Goal: Information Seeking & Learning: Get advice/opinions

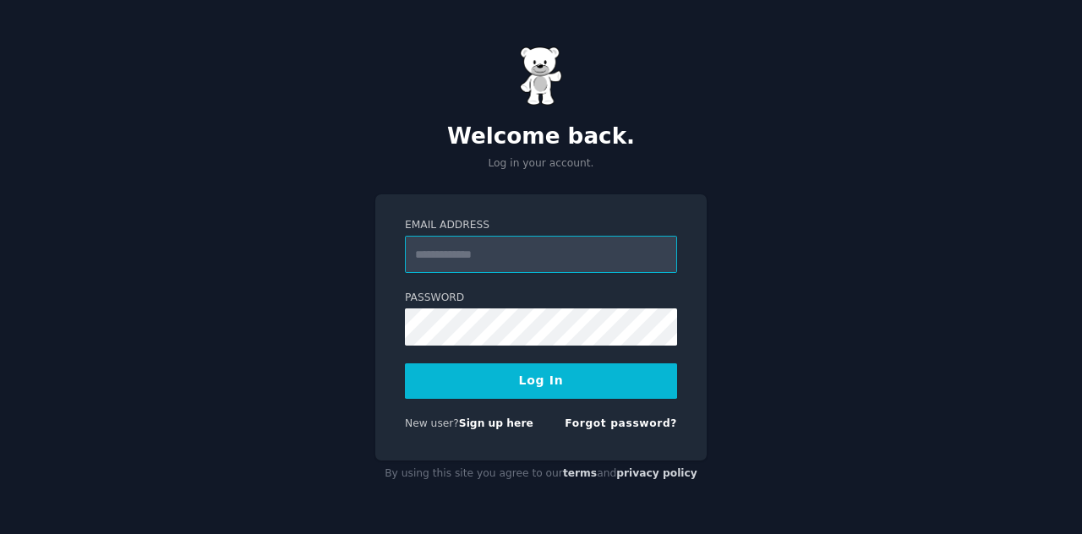
click at [551, 266] on input "Email Address" at bounding box center [541, 254] width 272 height 37
type input "**********"
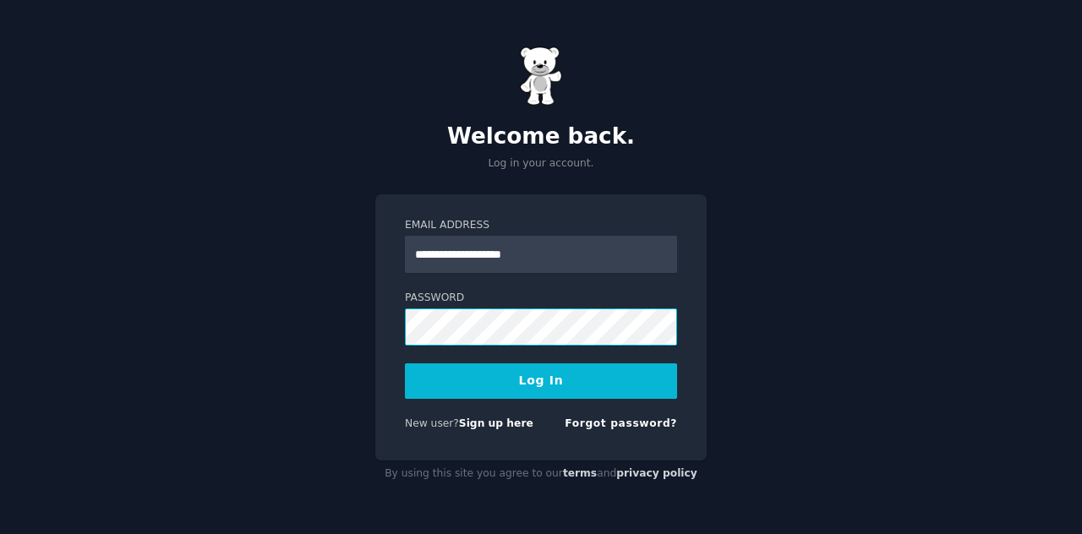
click at [405, 364] on button "Log In" at bounding box center [541, 382] width 272 height 36
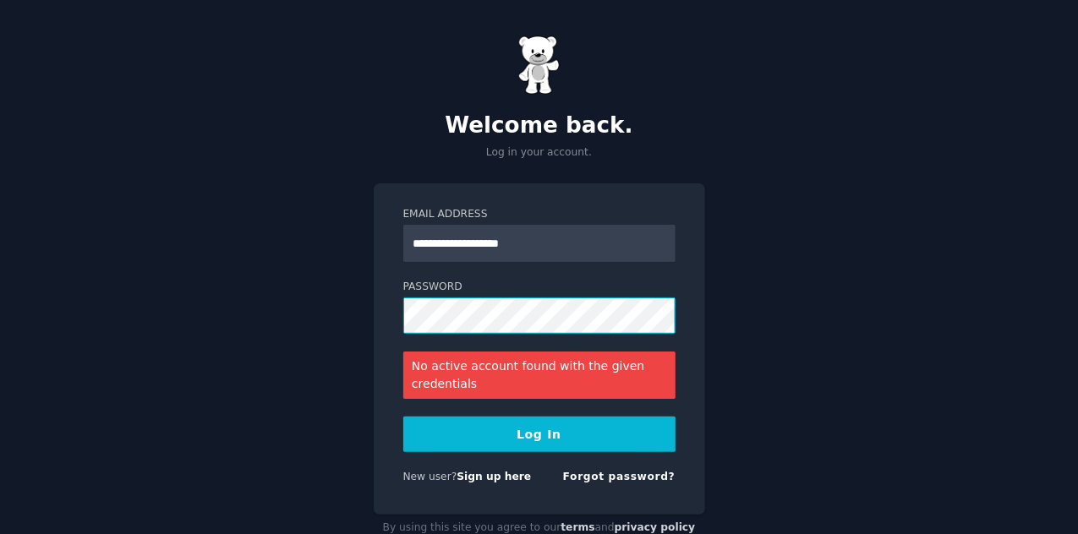
click at [403, 417] on button "Log In" at bounding box center [539, 435] width 272 height 36
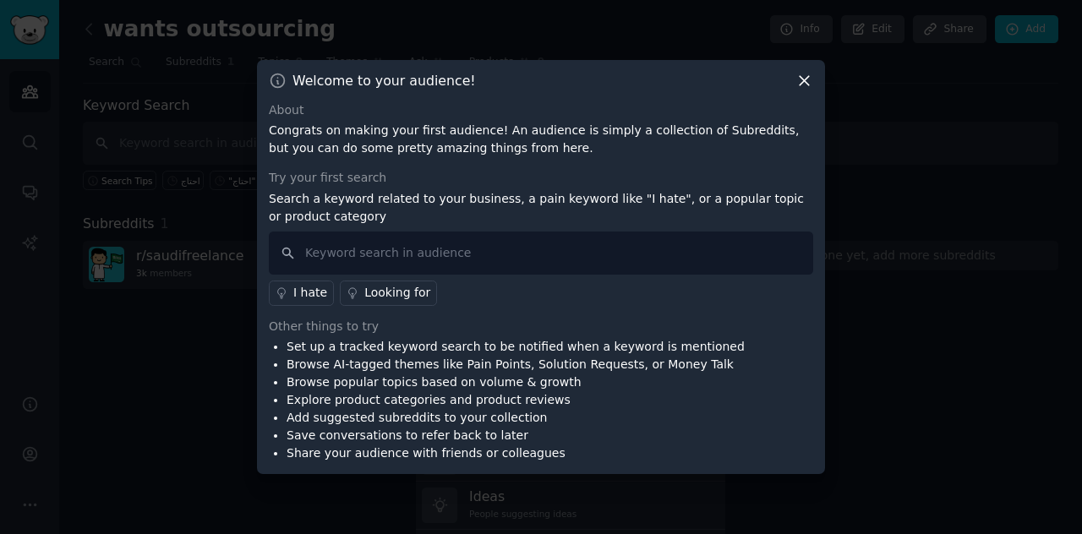
click at [802, 79] on icon at bounding box center [804, 80] width 9 height 9
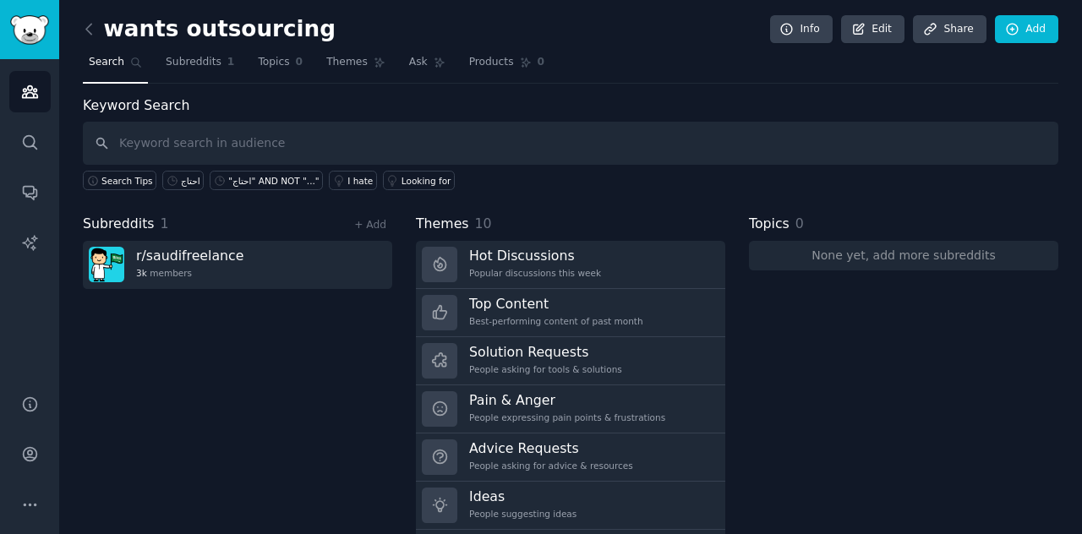
click at [271, 450] on div "Subreddits 1 + Add r/ saudifreelance 3k members" at bounding box center [238, 387] width 310 height 346
click at [582, 177] on div "Search Tips احتاج "احتاج" AND NOT "..." I hate Looking for" at bounding box center [571, 177] width 976 height 25
click at [890, 191] on div "Keyword Search Search Tips احتاج "احتاج" AND NOT "..." I hate Looking for Subre…" at bounding box center [571, 328] width 976 height 464
click at [235, 334] on div "Subreddits 1 + Add r/ saudifreelance 3k members" at bounding box center [238, 387] width 310 height 346
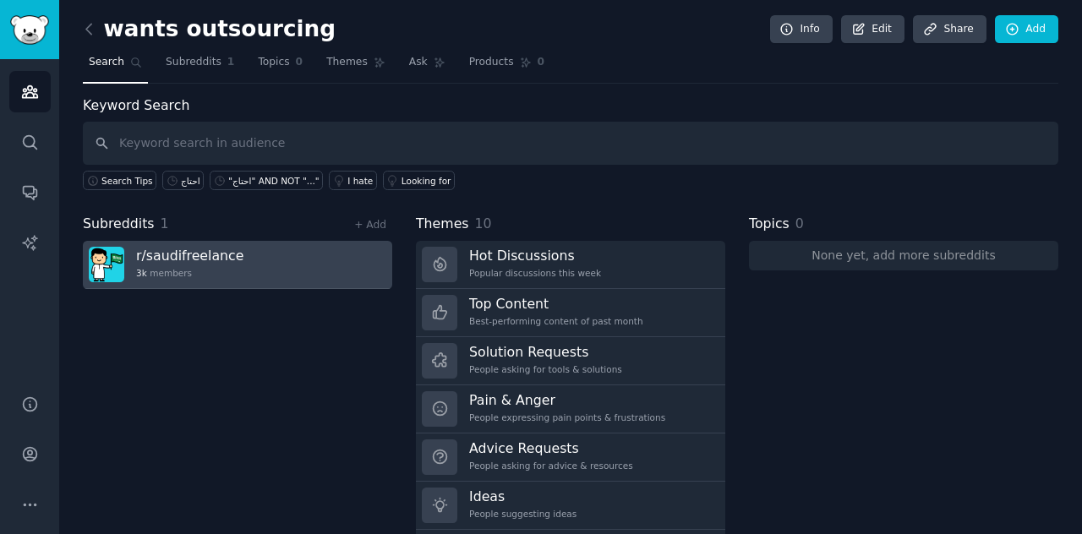
click at [190, 269] on div "3k members" at bounding box center [189, 273] width 107 height 12
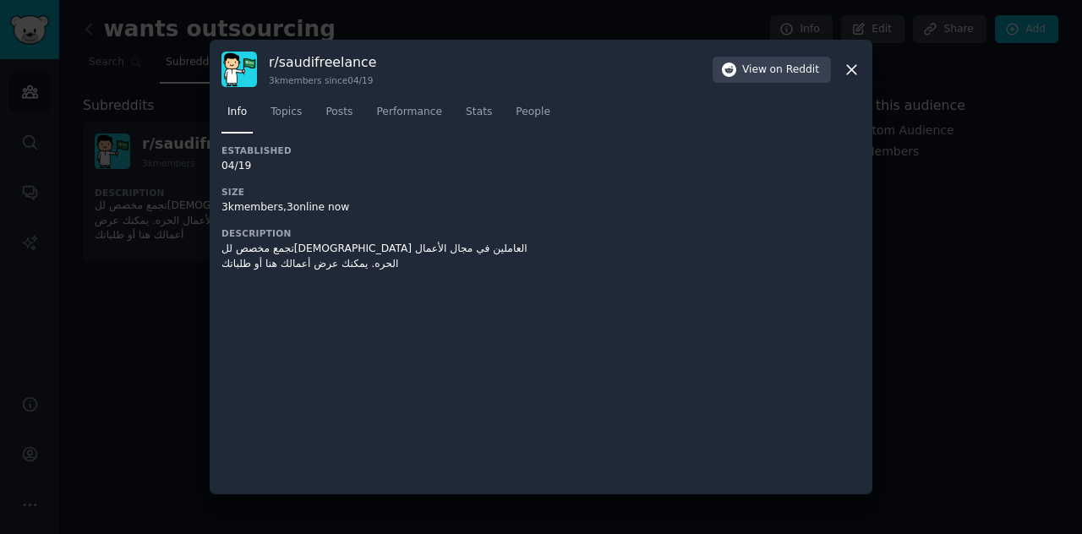
drag, startPoint x: 79, startPoint y: 288, endPoint x: 95, endPoint y: 278, distance: 18.3
click at [80, 287] on div at bounding box center [541, 267] width 1082 height 534
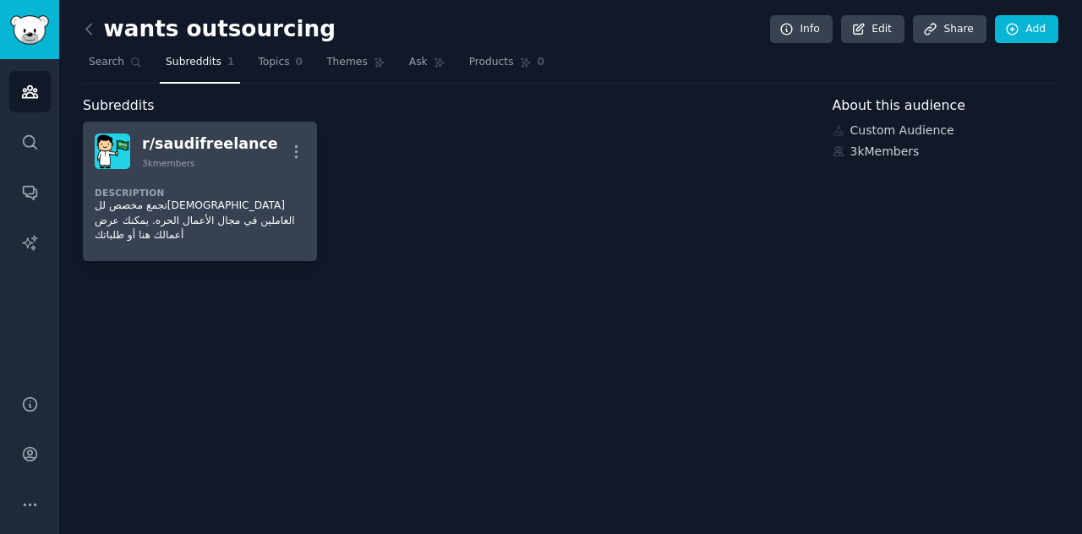
click at [213, 188] on dt "Description" at bounding box center [200, 193] width 211 height 12
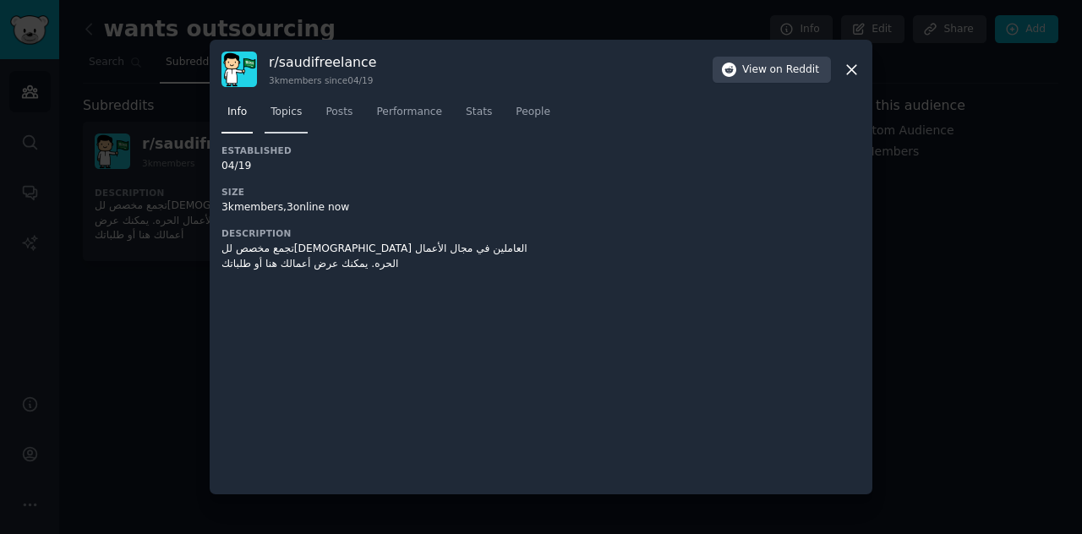
click at [288, 108] on span "Topics" at bounding box center [286, 112] width 31 height 15
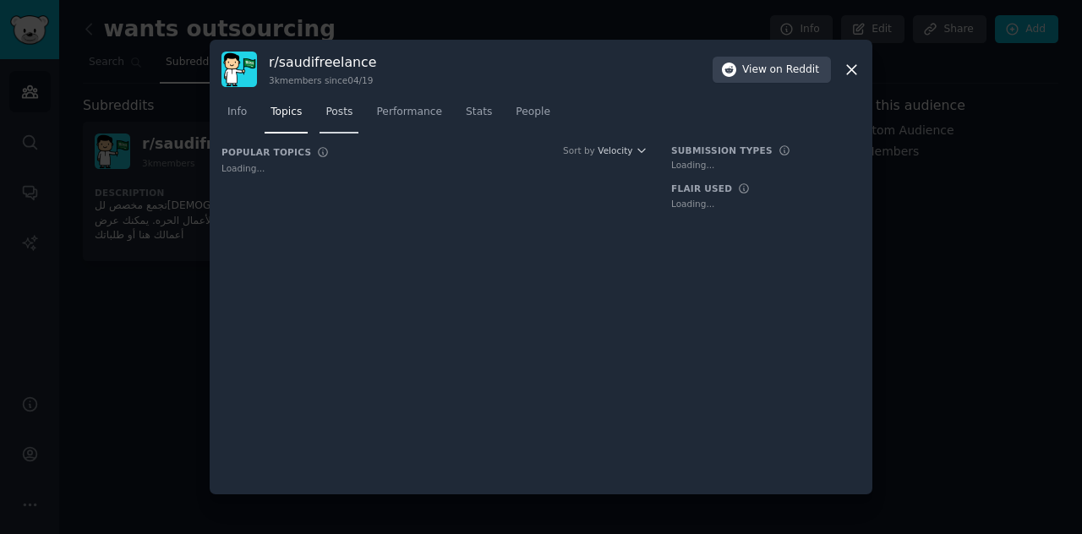
click at [337, 113] on span "Posts" at bounding box center [339, 112] width 27 height 15
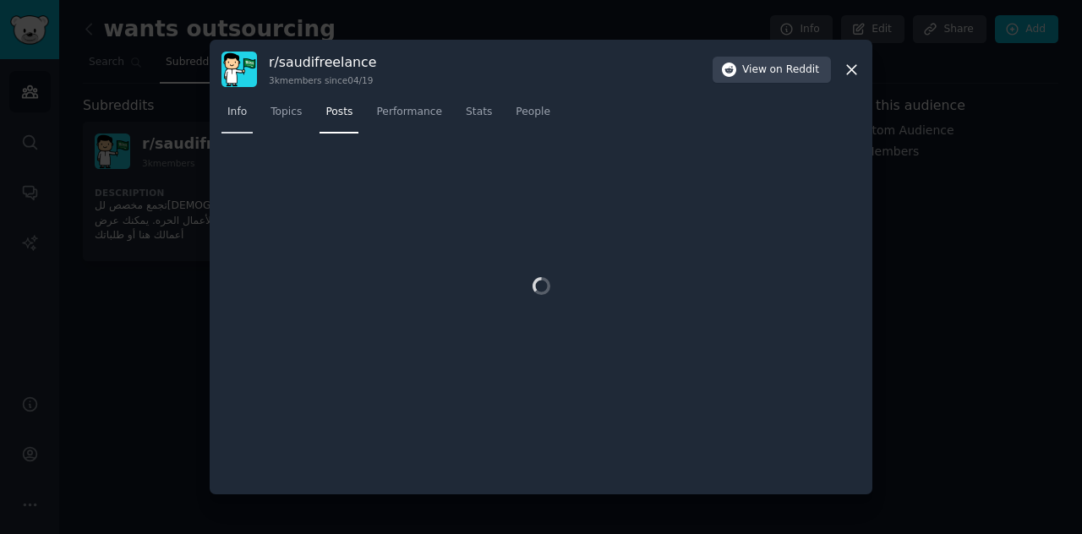
click at [248, 112] on link "Info" at bounding box center [237, 116] width 31 height 35
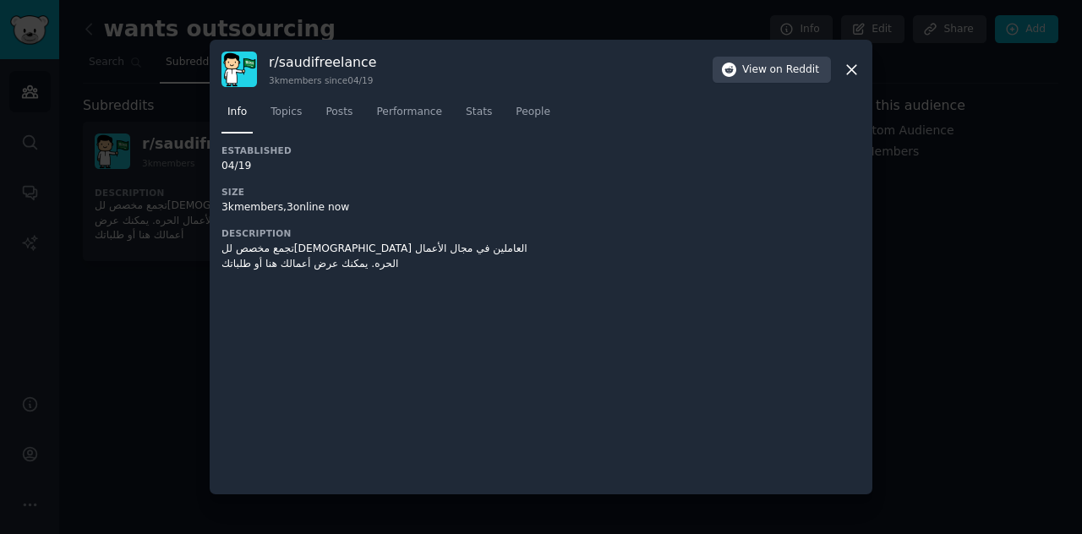
click at [857, 65] on icon at bounding box center [852, 70] width 18 height 18
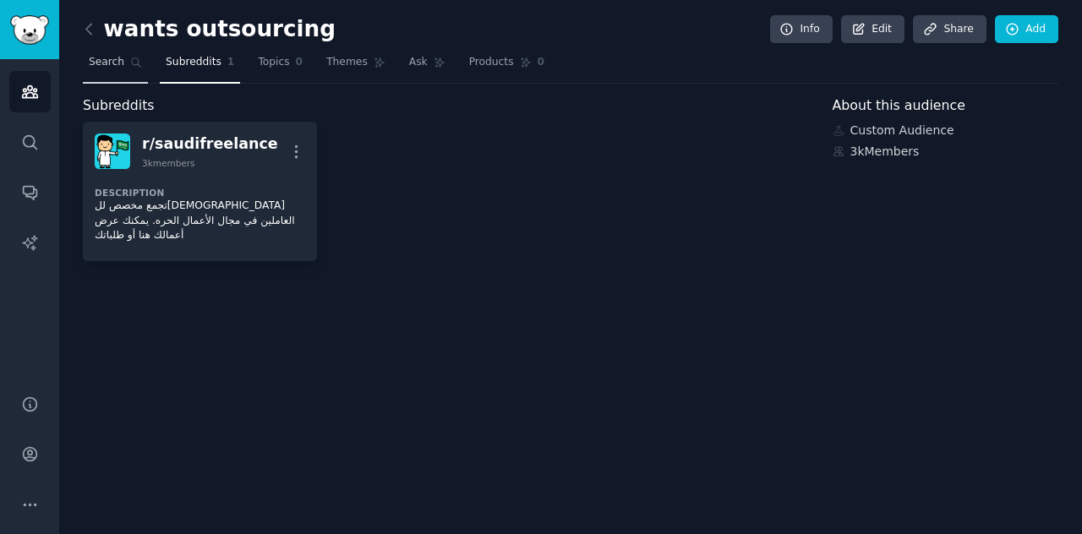
click at [115, 75] on link "Search" at bounding box center [115, 66] width 65 height 35
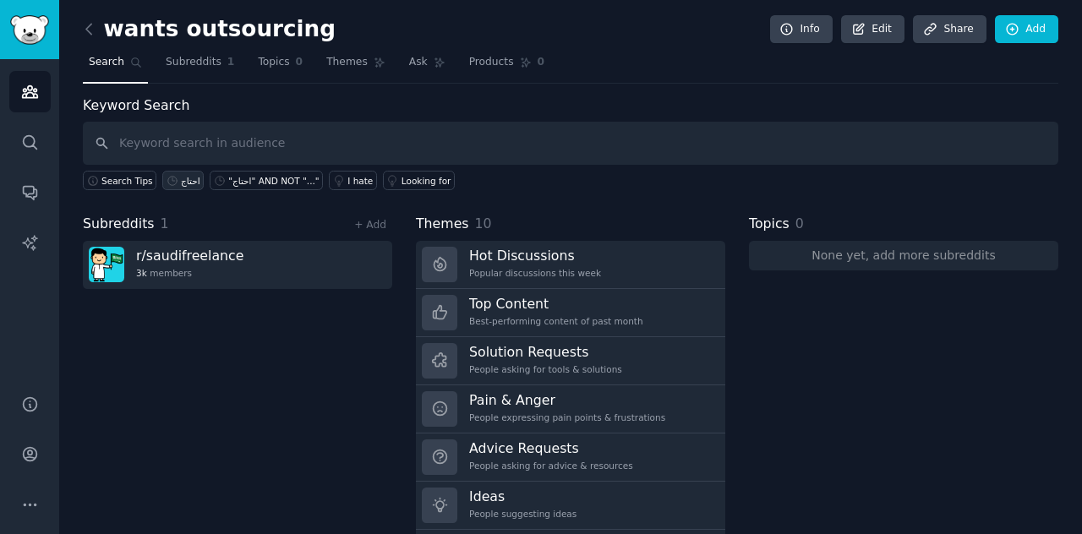
click at [181, 183] on div "احتاج" at bounding box center [190, 181] width 19 height 12
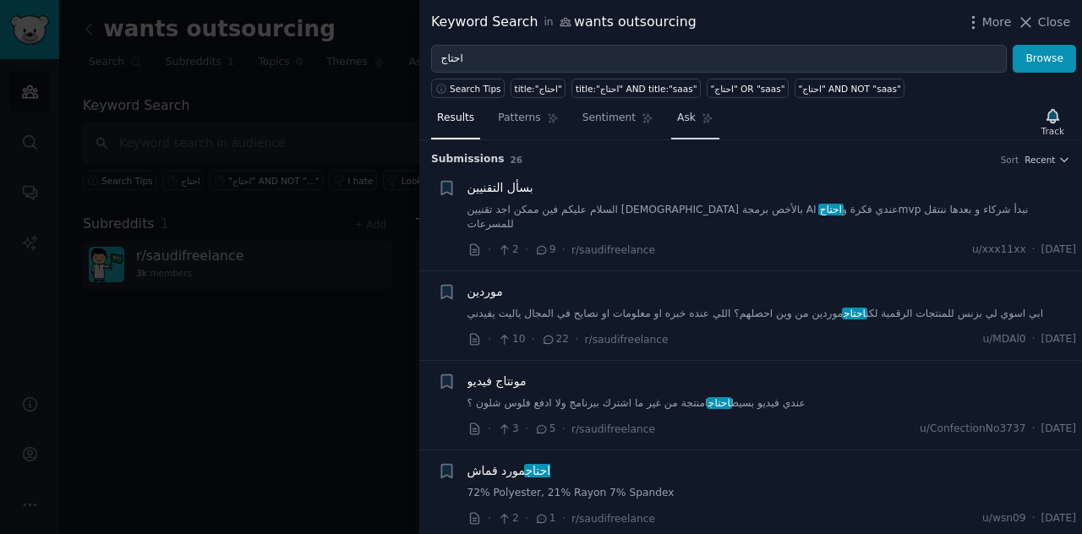
click at [677, 117] on span "Ask" at bounding box center [686, 118] width 19 height 15
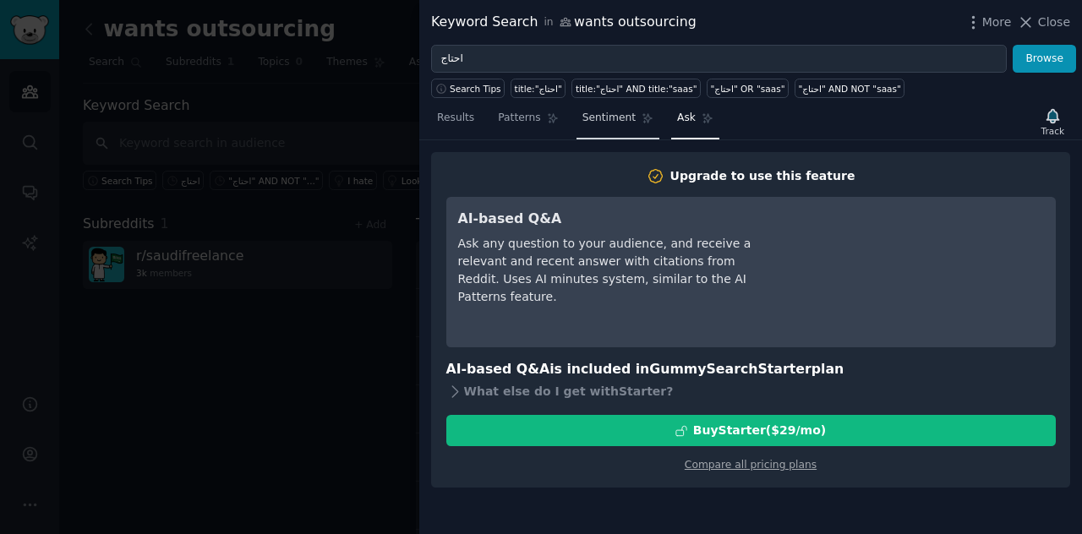
drag, startPoint x: 622, startPoint y: 120, endPoint x: 607, endPoint y: 121, distance: 15.2
click at [624, 120] on link "Sentiment" at bounding box center [618, 122] width 83 height 35
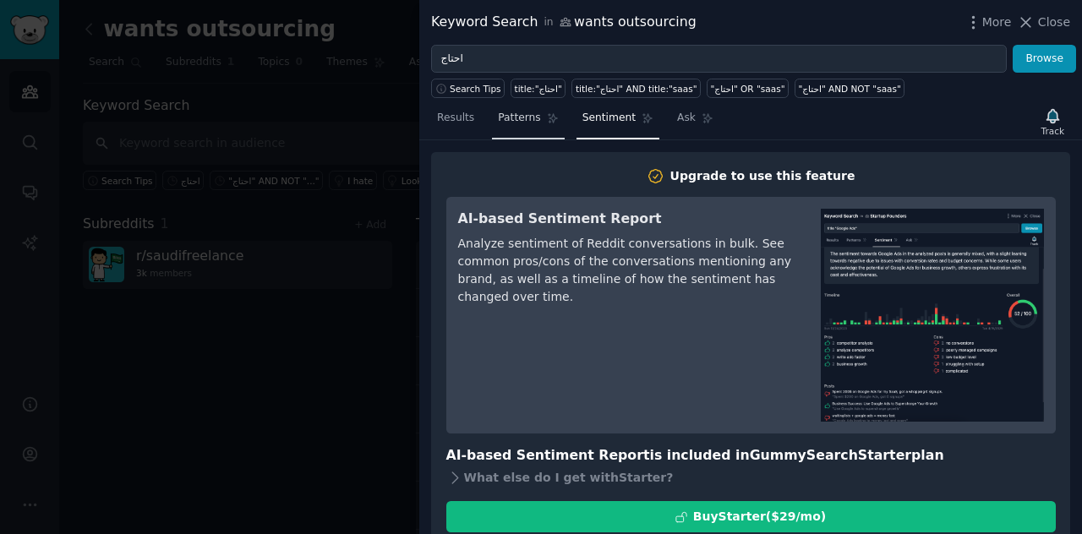
click at [528, 121] on span "Patterns" at bounding box center [519, 118] width 42 height 15
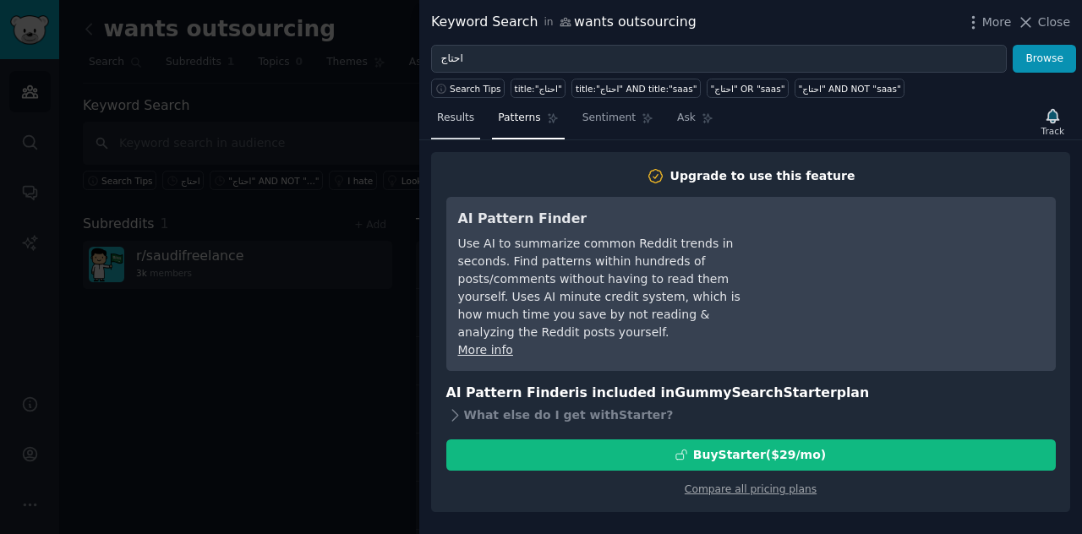
click at [442, 128] on link "Results" at bounding box center [455, 122] width 49 height 35
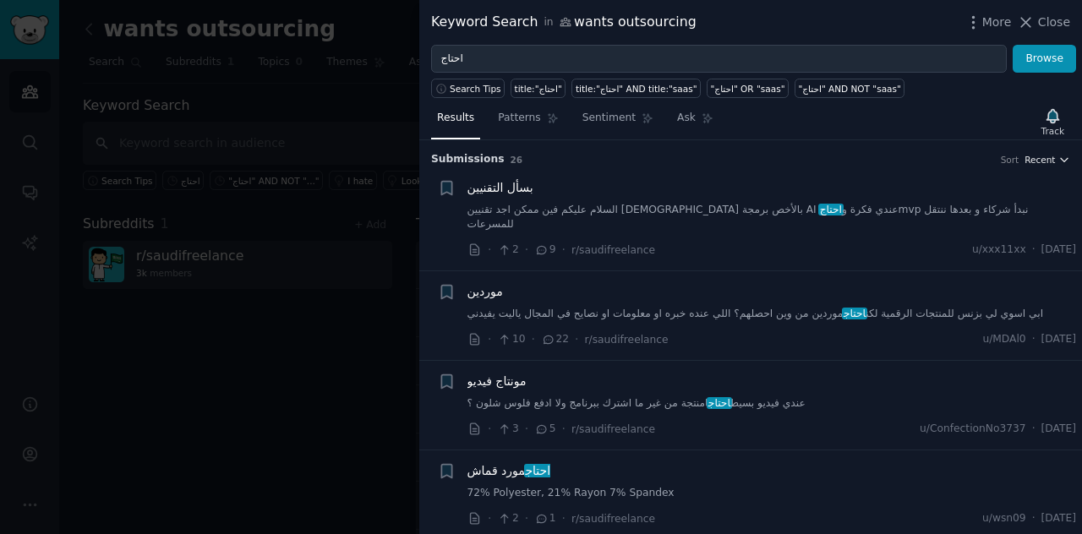
click at [1047, 162] on span "Recent" at bounding box center [1040, 160] width 30 height 12
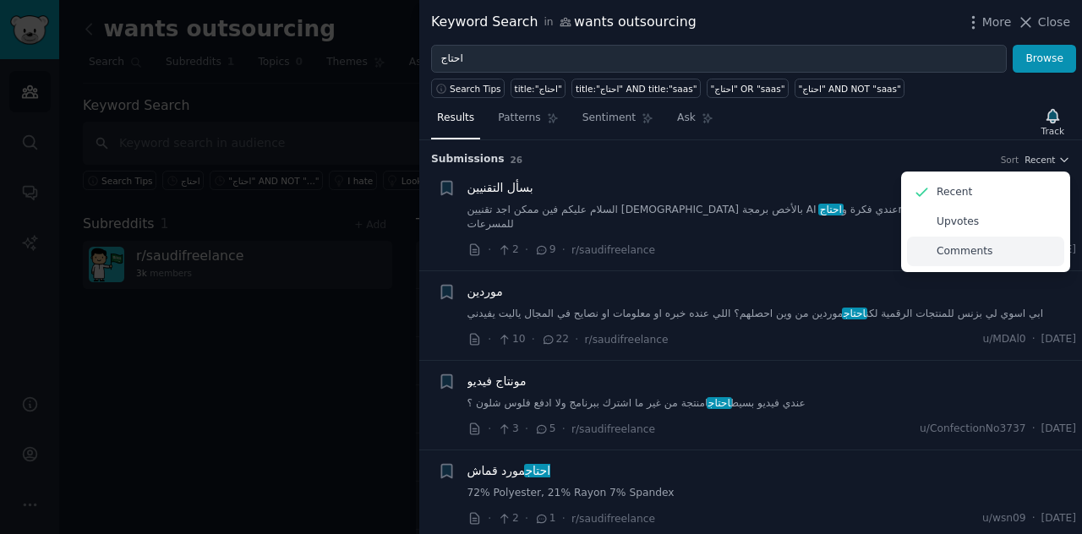
click at [958, 249] on p "Comments" at bounding box center [965, 251] width 56 height 15
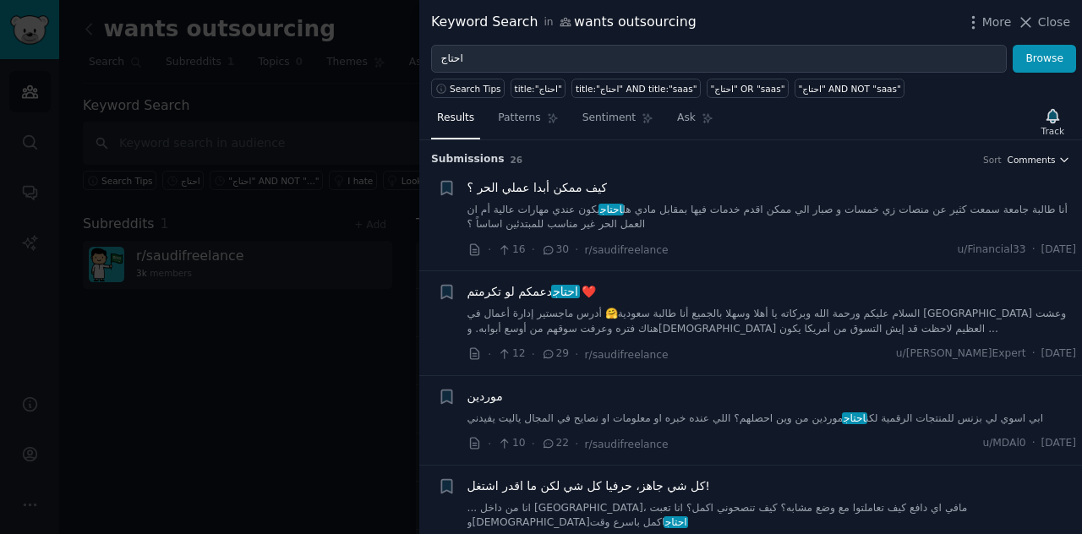
click at [1040, 154] on span "Comments" at bounding box center [1032, 160] width 48 height 12
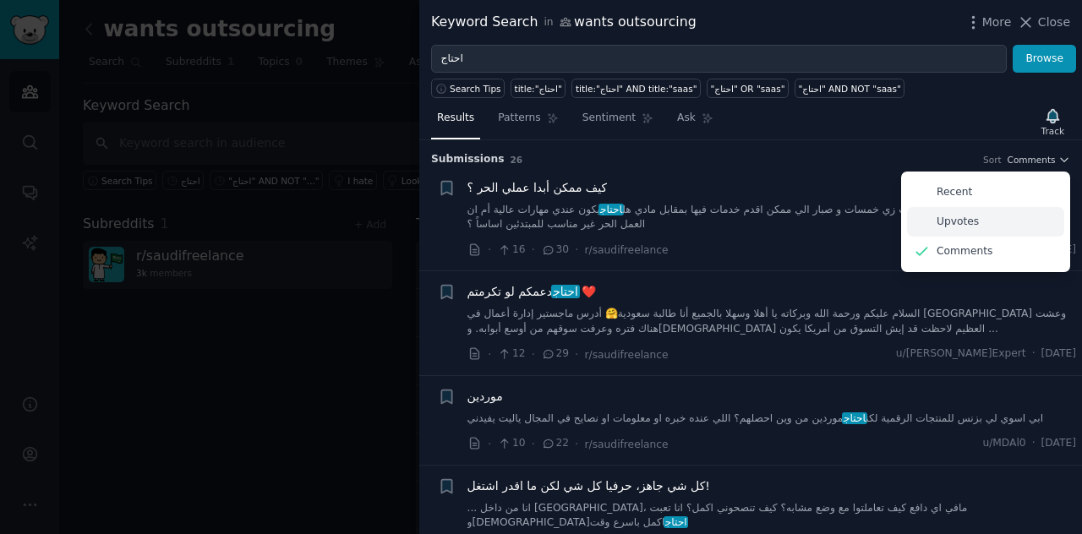
click at [952, 216] on p "Upvotes" at bounding box center [958, 222] width 42 height 15
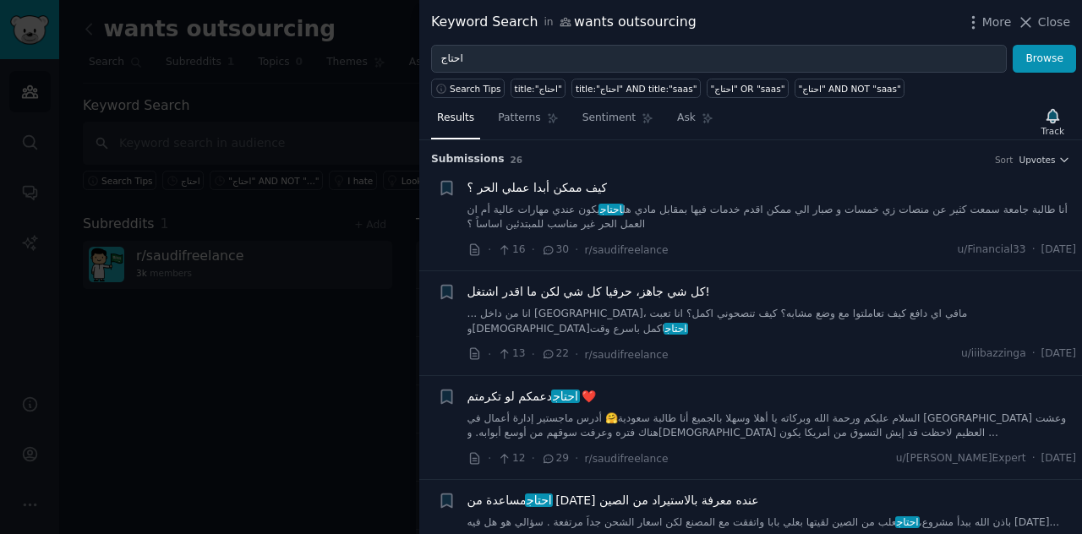
click at [1038, 172] on li "+ كيف ممكن أبدا عملي الحر ؟ أنا طالبة جامعة سمعت كثير عن منصات زي خمسات و صبار …" at bounding box center [750, 219] width 663 height 104
click at [1059, 161] on icon "button" at bounding box center [1065, 160] width 12 height 12
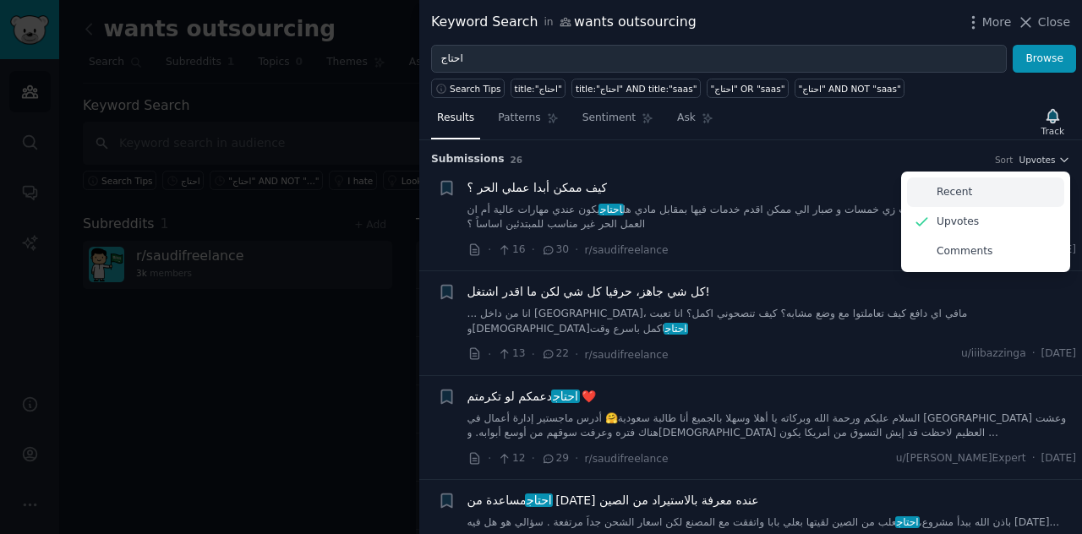
click at [989, 193] on div "Recent" at bounding box center [985, 193] width 157 height 30
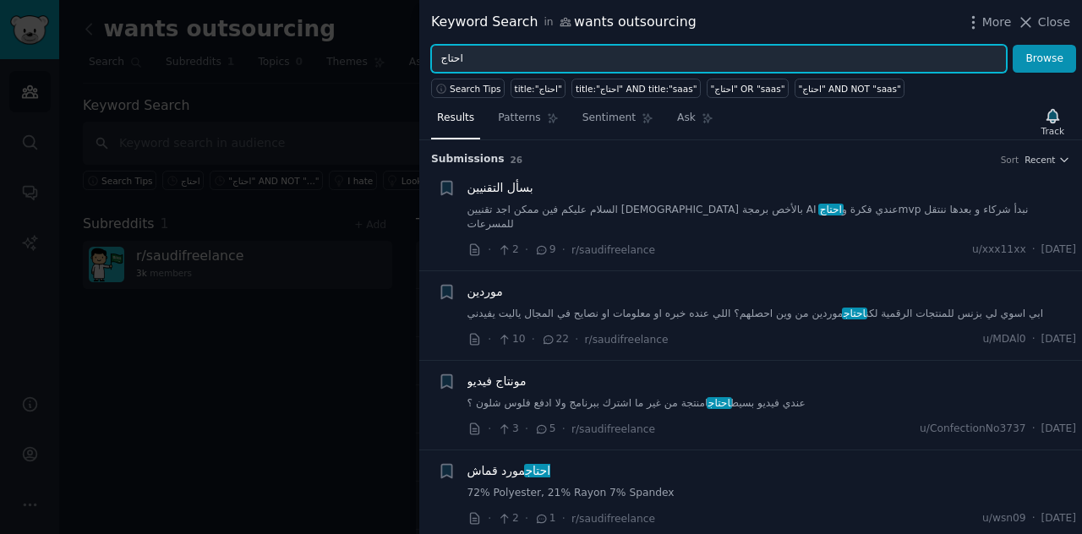
click at [878, 49] on input "احتاج" at bounding box center [719, 59] width 576 height 29
click at [1013, 45] on button "Browse" at bounding box center [1044, 59] width 63 height 29
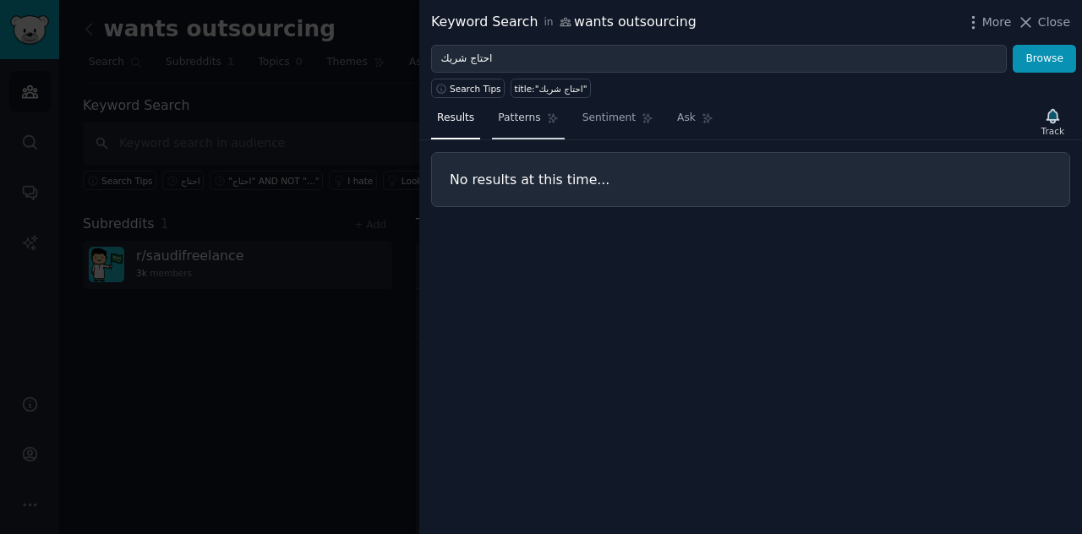
click at [521, 118] on span "Patterns" at bounding box center [519, 118] width 42 height 15
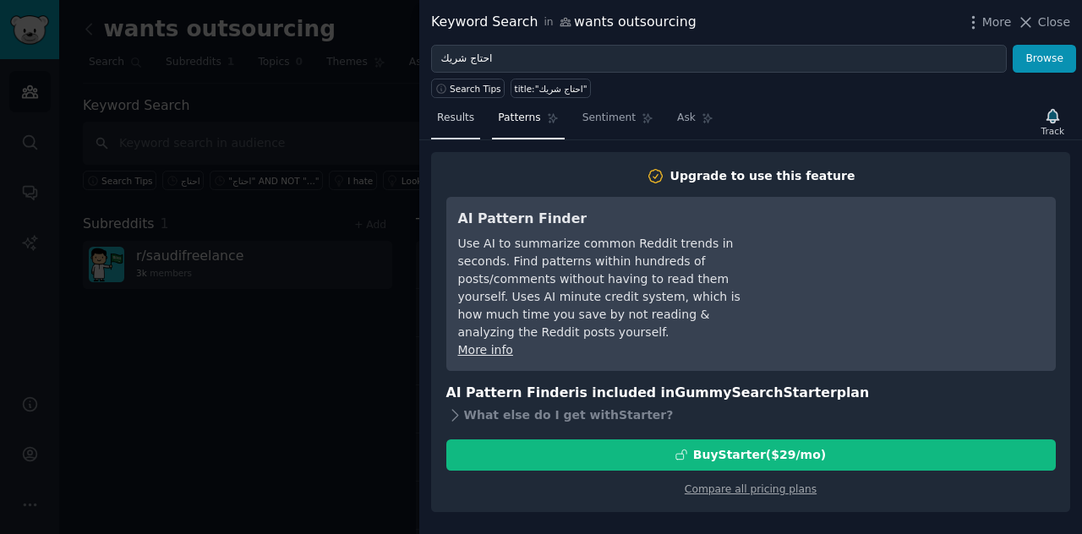
click at [455, 111] on span "Results" at bounding box center [455, 118] width 37 height 15
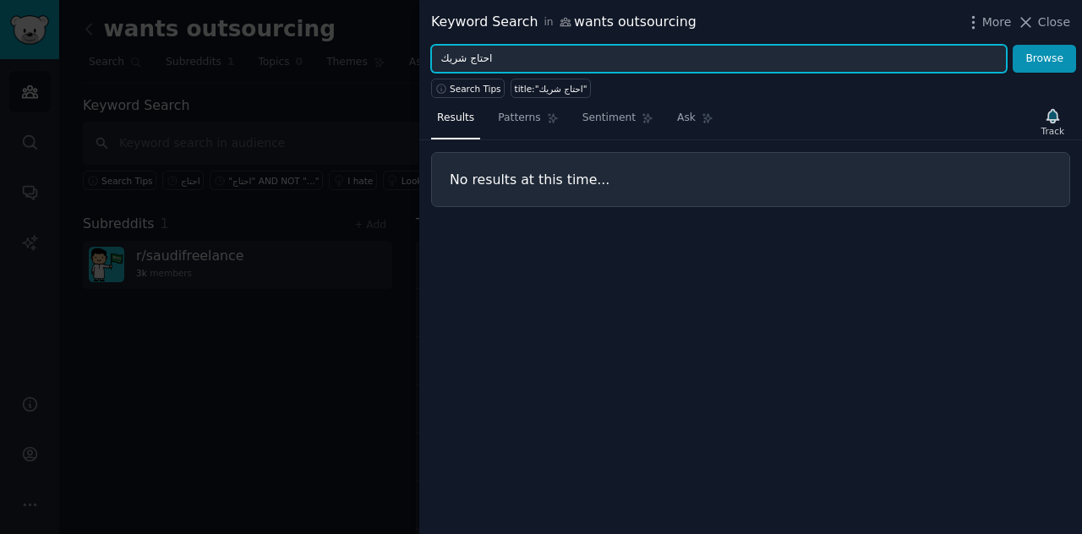
click at [553, 57] on input "احتاج شريك" at bounding box center [719, 59] width 576 height 29
type input "احتاج شريك سعودي"
click at [1013, 45] on button "Browse" at bounding box center [1044, 59] width 63 height 29
click at [899, 53] on input "احتاج شريك سعودي" at bounding box center [719, 59] width 576 height 29
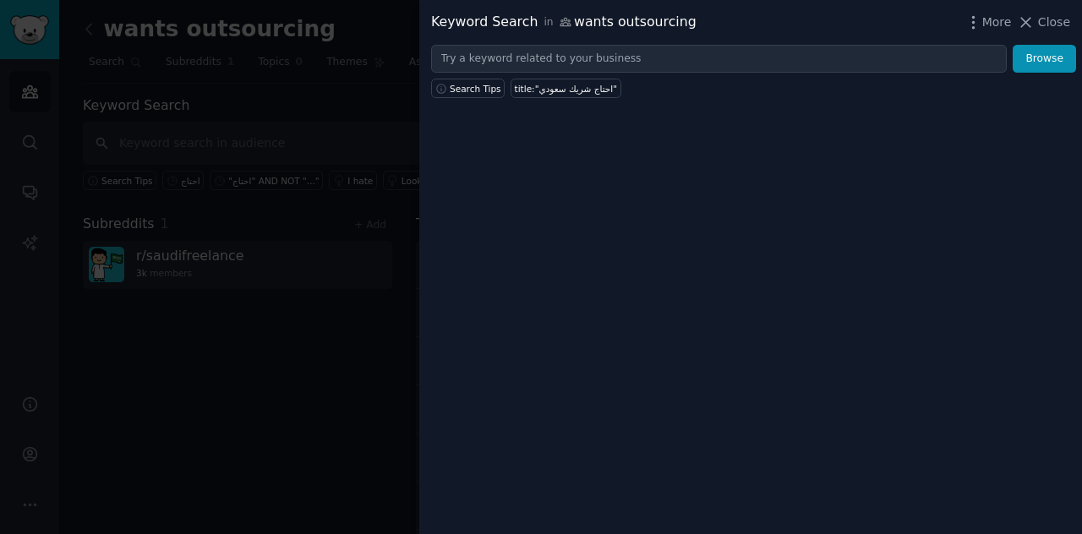
click at [474, 309] on div "Keyword Search in wants outsourcing More Close Browse Search Tips title:"احتاج …" at bounding box center [750, 267] width 663 height 534
click at [305, 309] on div at bounding box center [541, 267] width 1082 height 534
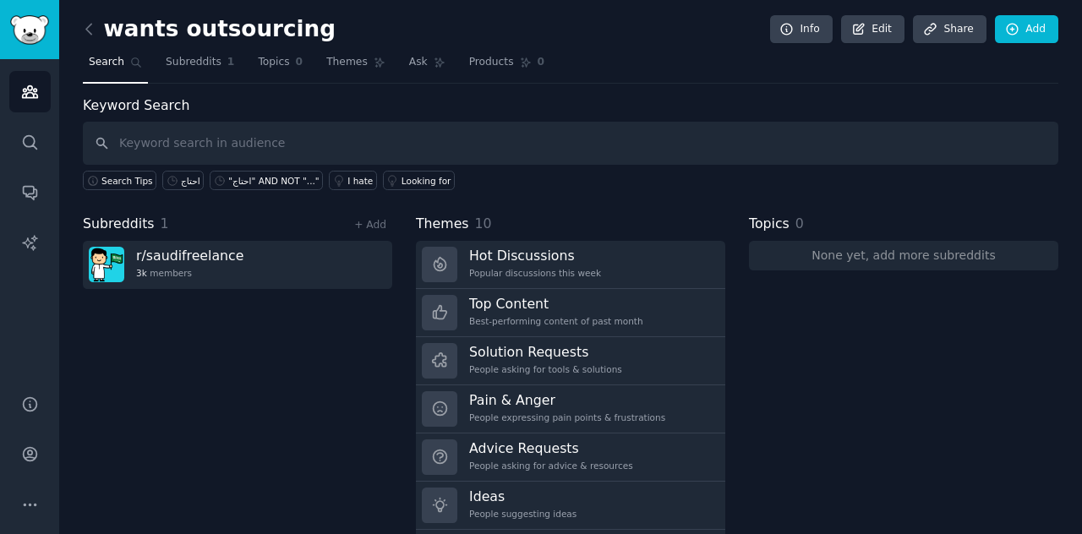
click at [522, 173] on div "Search Tips احتاج "احتاج" AND NOT "..." I hate Looking for" at bounding box center [571, 177] width 976 height 25
click at [518, 158] on input "text" at bounding box center [571, 143] width 976 height 43
type input "التسويق"
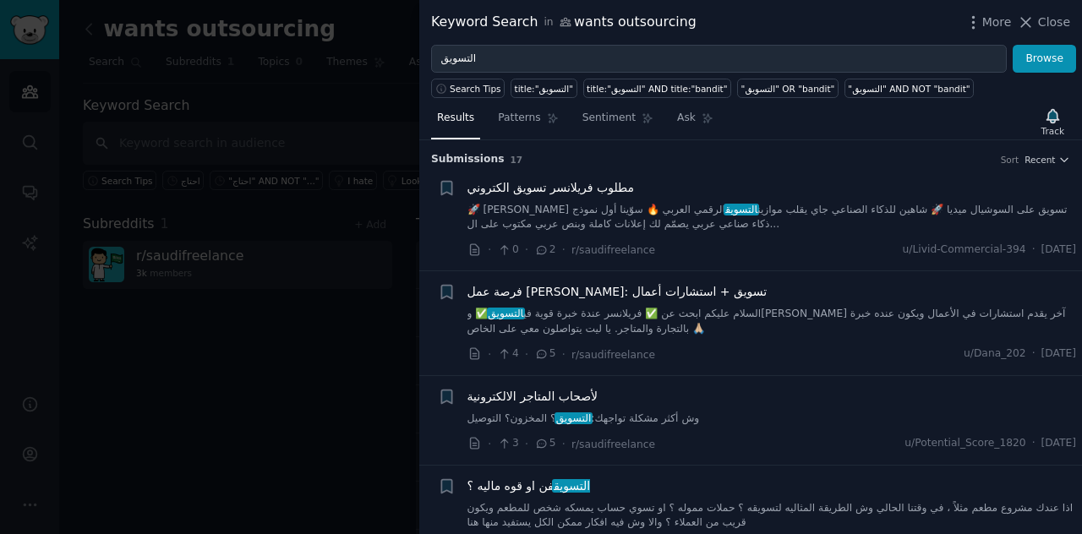
click at [583, 192] on span "مطلوب فريلانسر تسويق الكتروني" at bounding box center [551, 188] width 167 height 18
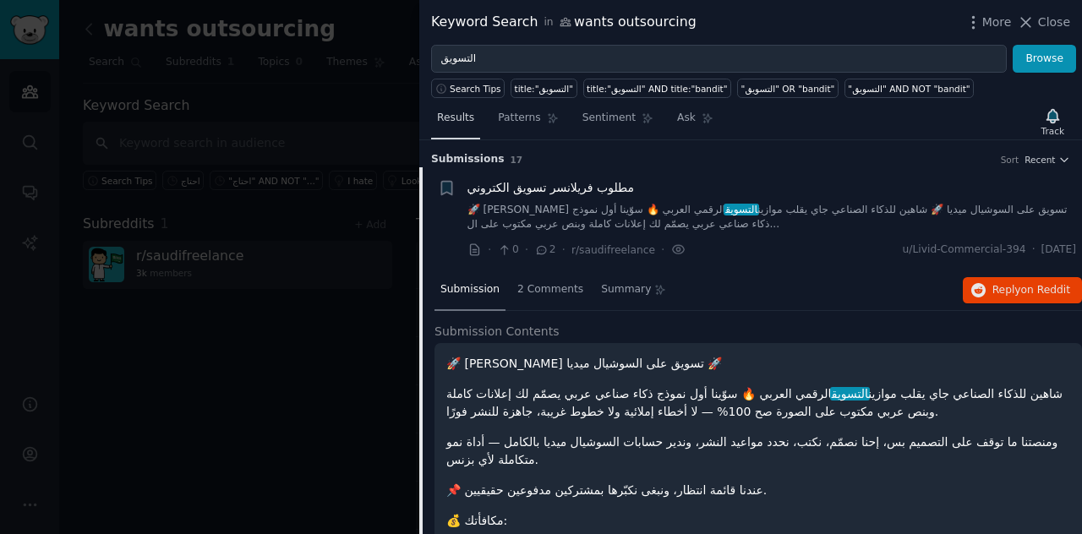
click at [458, 130] on link "Results" at bounding box center [455, 122] width 49 height 35
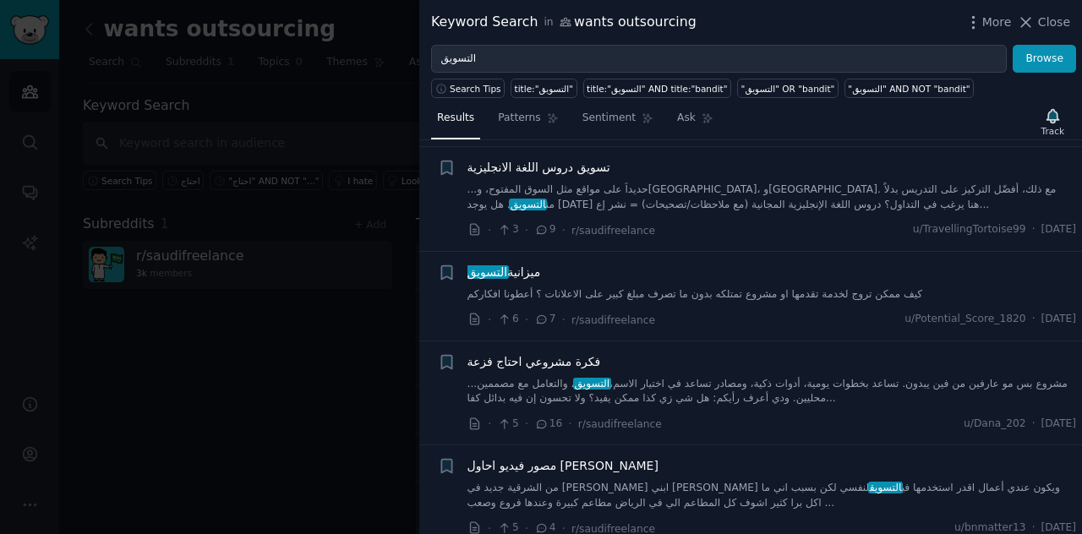
scroll to position [704, 0]
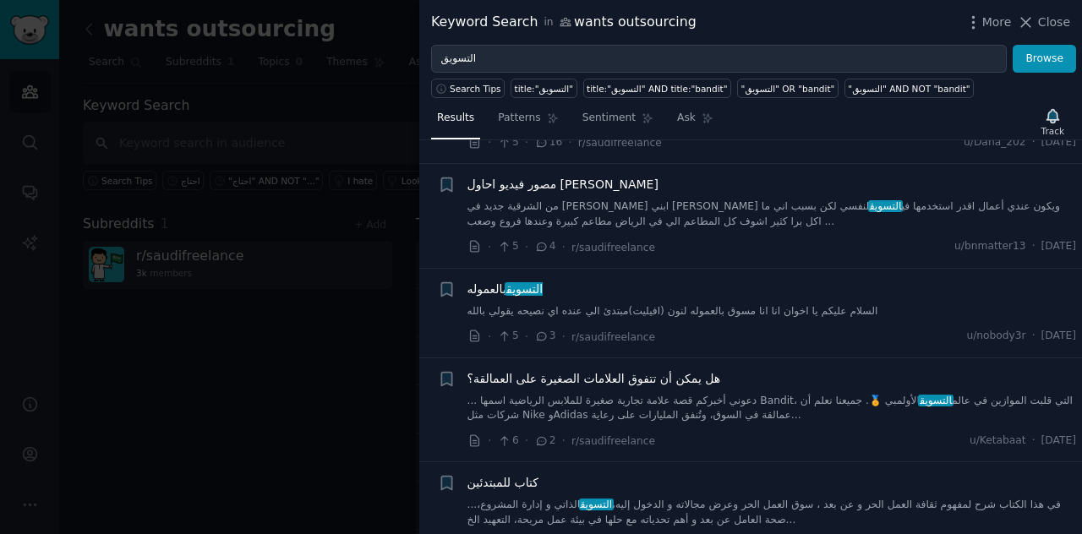
click at [600, 74] on div "Search Tips title:"التسويق" title:"التسويق" AND title:"bandit" "التسويق" OR "ba…" at bounding box center [750, 85] width 663 height 25
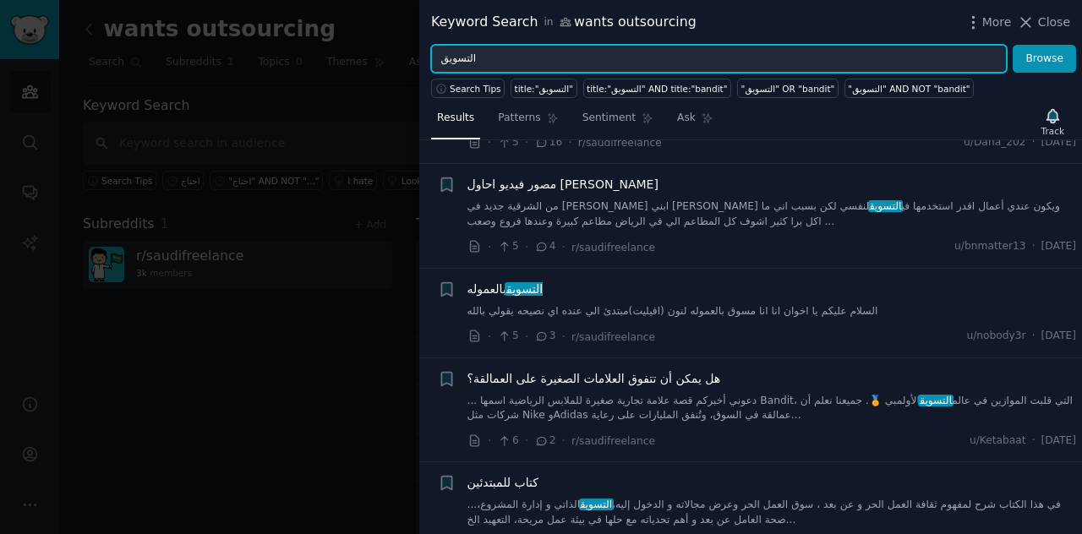
click at [599, 63] on input "التسويق" at bounding box center [719, 59] width 576 height 29
click at [1013, 45] on button "Browse" at bounding box center [1044, 59] width 63 height 29
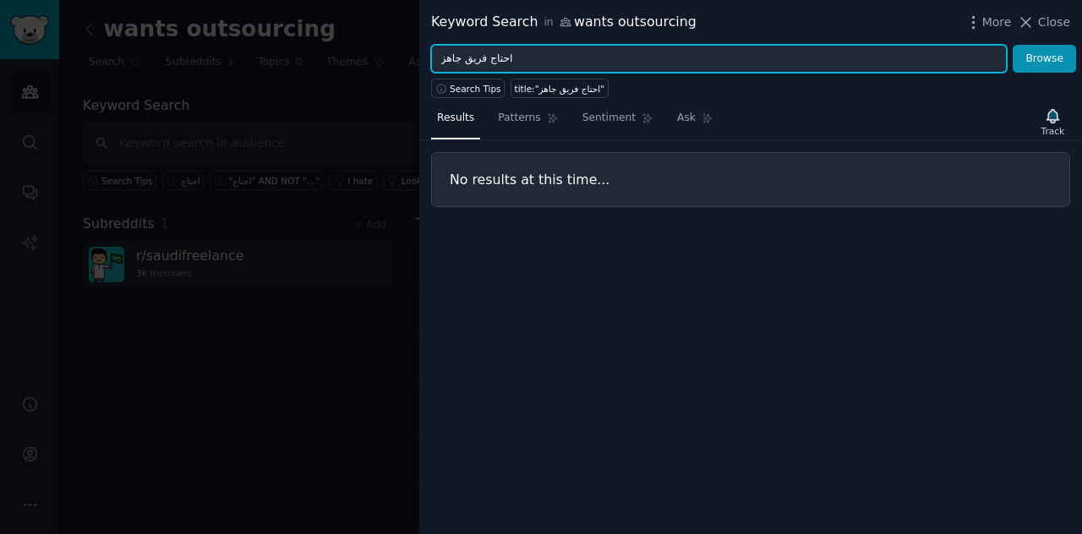
click at [536, 65] on input "احتاج فريق جاهز" at bounding box center [719, 59] width 576 height 29
click at [1013, 45] on button "Browse" at bounding box center [1044, 59] width 63 height 29
click at [583, 52] on input "احتاج تسويق رخيص" at bounding box center [719, 59] width 576 height 29
click at [703, 54] on input "احتاج تسويق رخيص" at bounding box center [719, 59] width 576 height 29
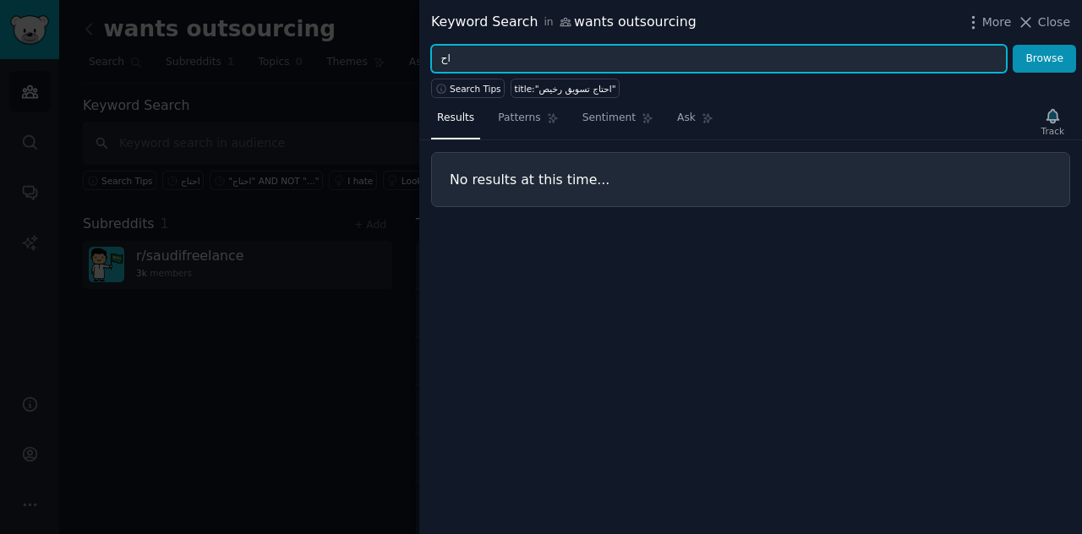
type input "ا"
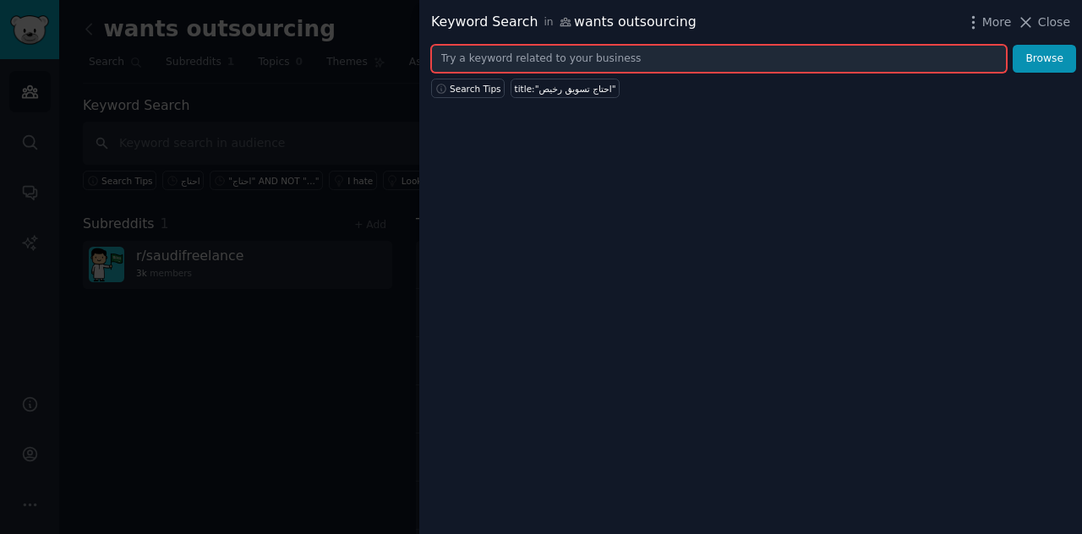
type input "ا"
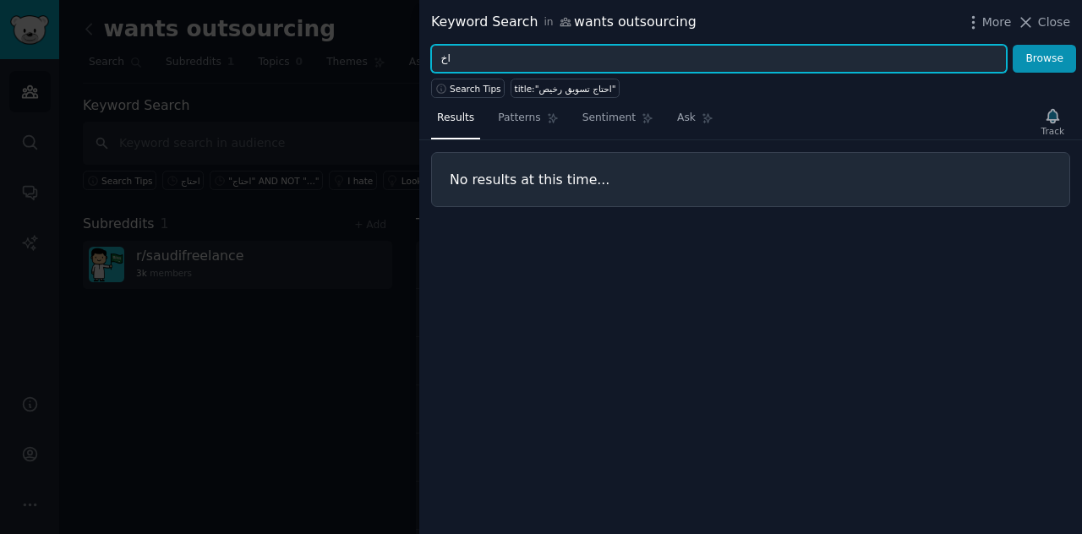
type input "ا"
click at [1013, 45] on button "Browse" at bounding box center [1044, 59] width 63 height 29
type input "n"
click at [1013, 45] on button "Browse" at bounding box center [1044, 59] width 63 height 29
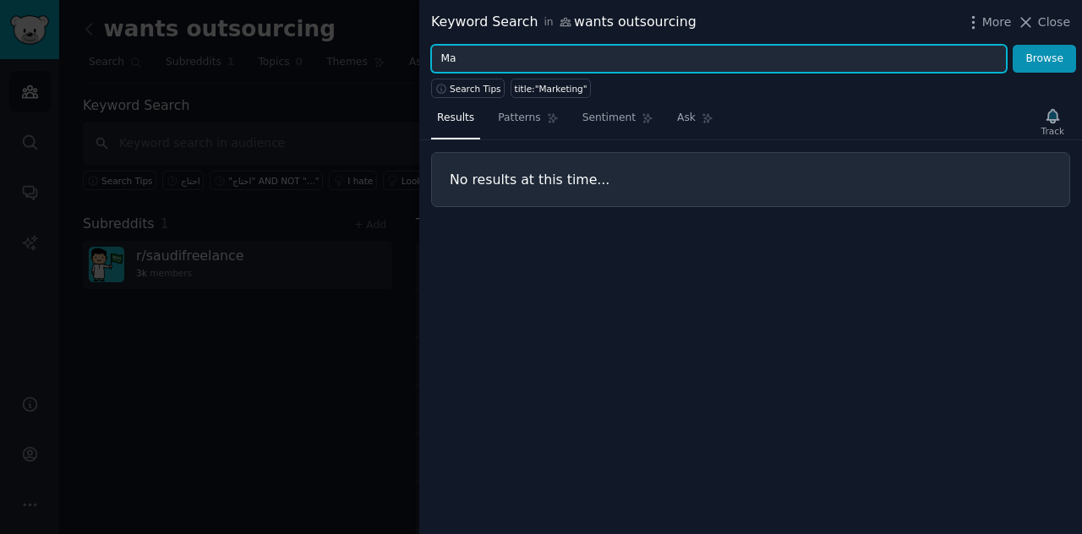
type input "M"
click at [1013, 45] on button "Browse" at bounding box center [1044, 59] width 63 height 29
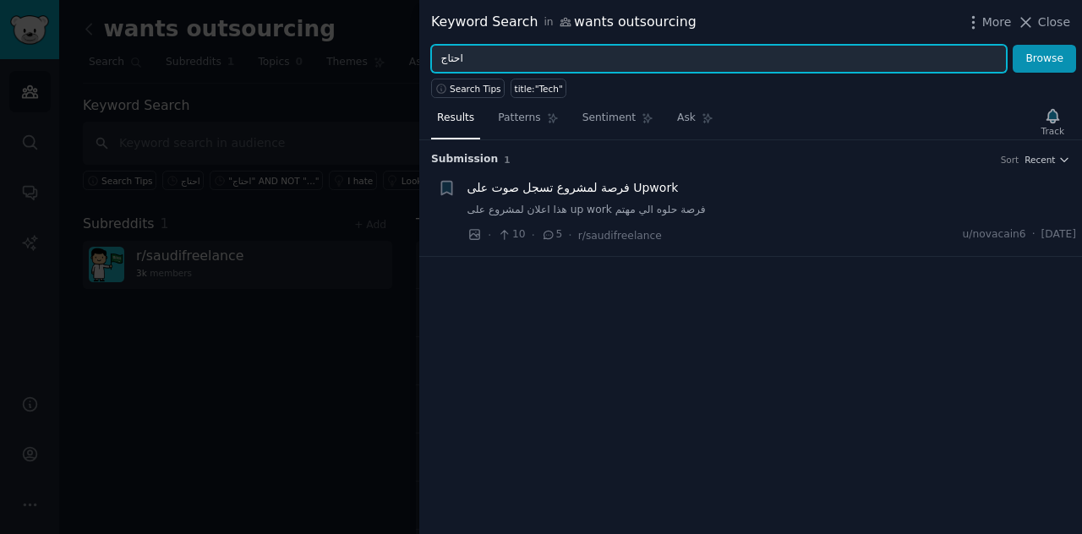
type input "احتاج"
click at [1013, 45] on button "Browse" at bounding box center [1044, 59] width 63 height 29
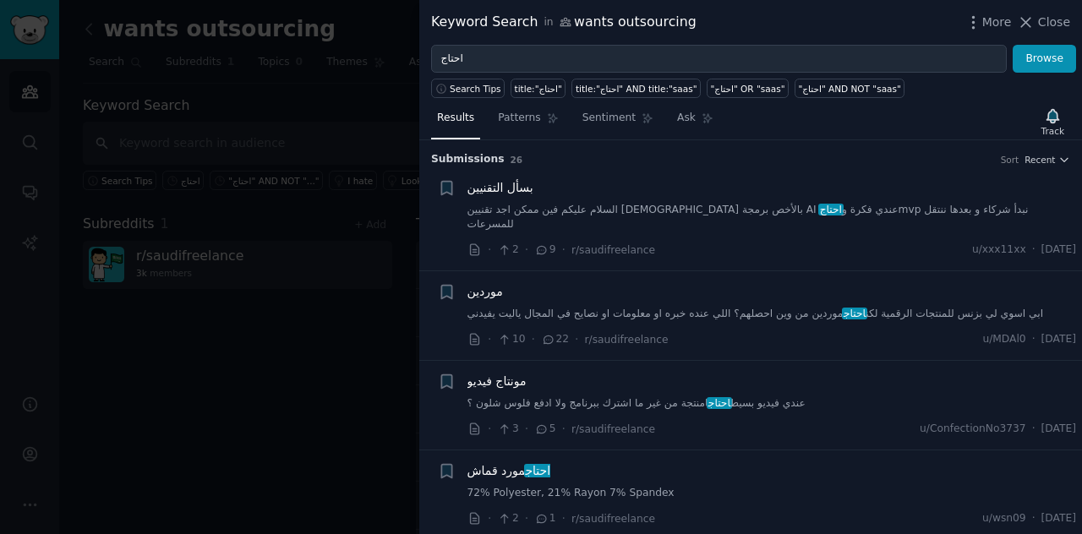
drag, startPoint x: 595, startPoint y: 215, endPoint x: 582, endPoint y: 197, distance: 22.3
click at [582, 197] on div "بسأل التقنيين السلام عليكم فين ممكن اجد تقنيين [DEMOGRAPHIC_DATA] بالأخص برمجة …" at bounding box center [773, 205] width 610 height 53
click at [582, 212] on link "السلام عليكم فين ممكن اجد تقنيين [DEMOGRAPHIC_DATA] بالأخص برمجة AI عندي فكرة و…" at bounding box center [773, 218] width 610 height 30
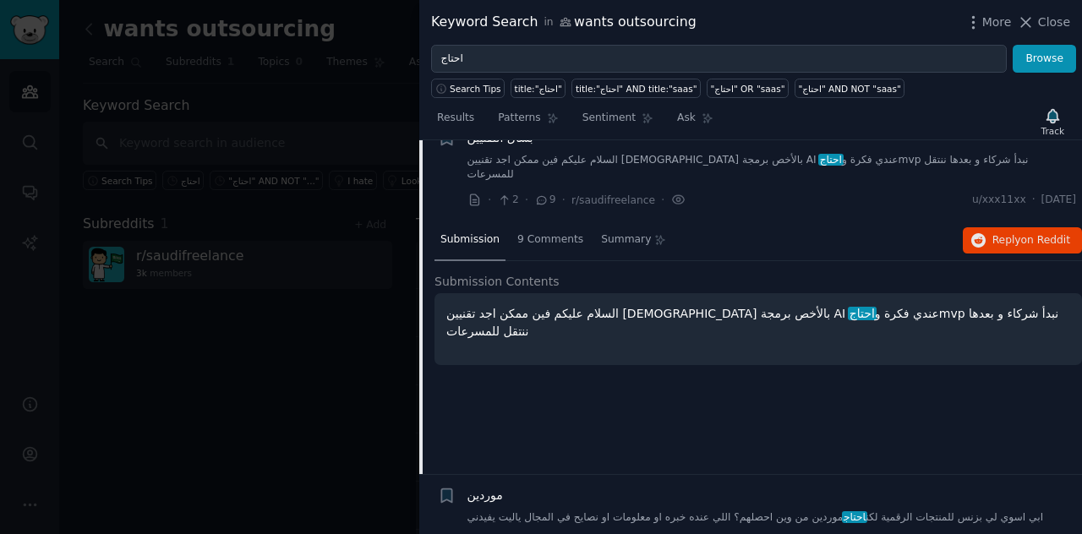
scroll to position [26, 0]
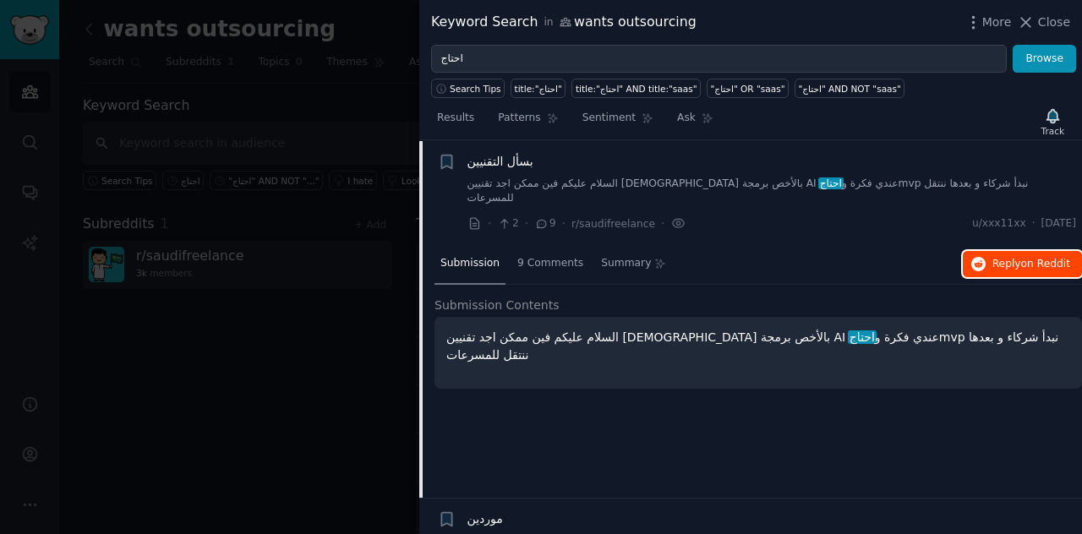
click at [1054, 258] on span "on Reddit" at bounding box center [1046, 264] width 49 height 12
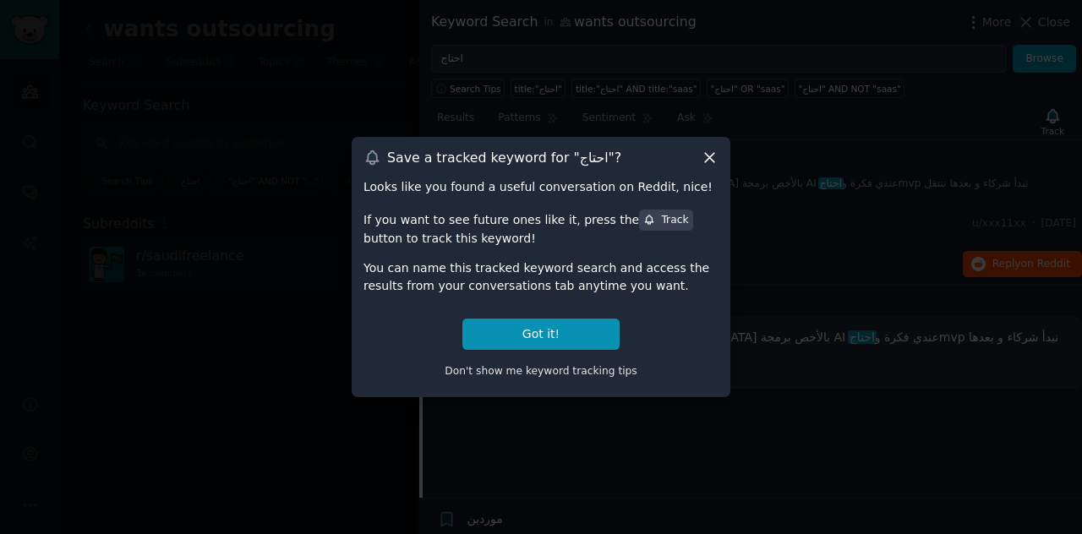
click at [714, 167] on icon at bounding box center [710, 158] width 18 height 18
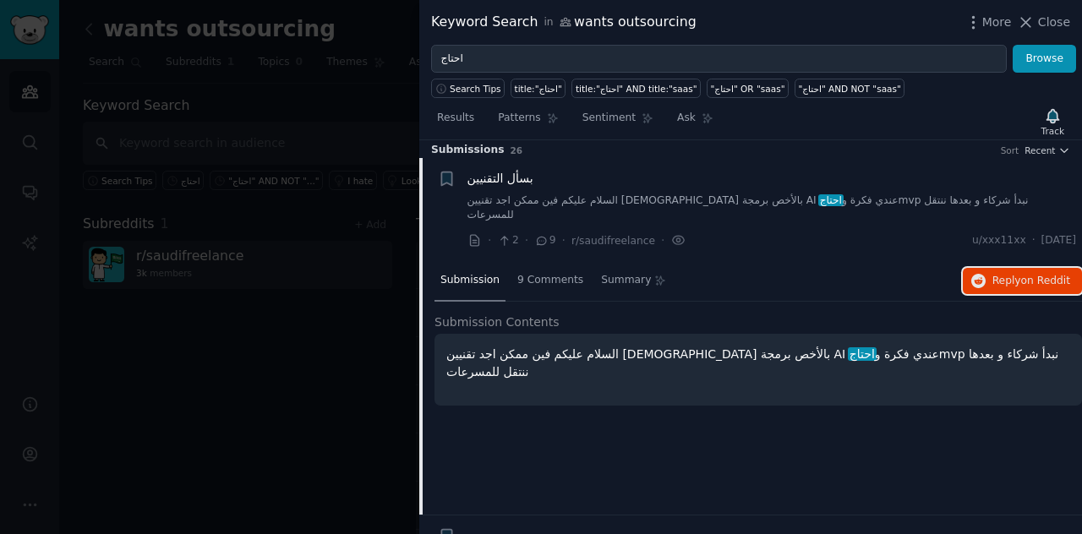
scroll to position [0, 0]
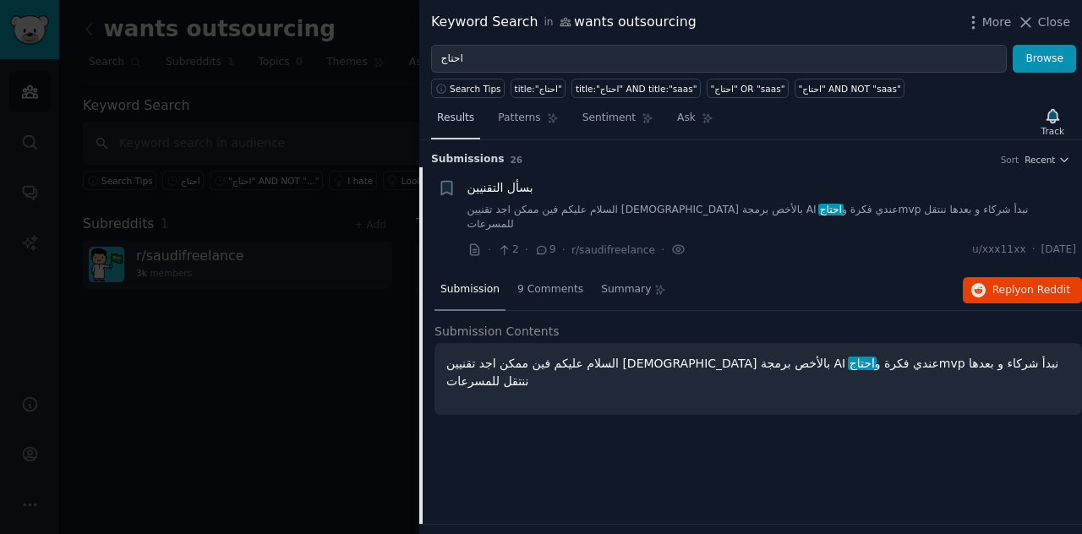
click at [472, 127] on link "Results" at bounding box center [455, 122] width 49 height 35
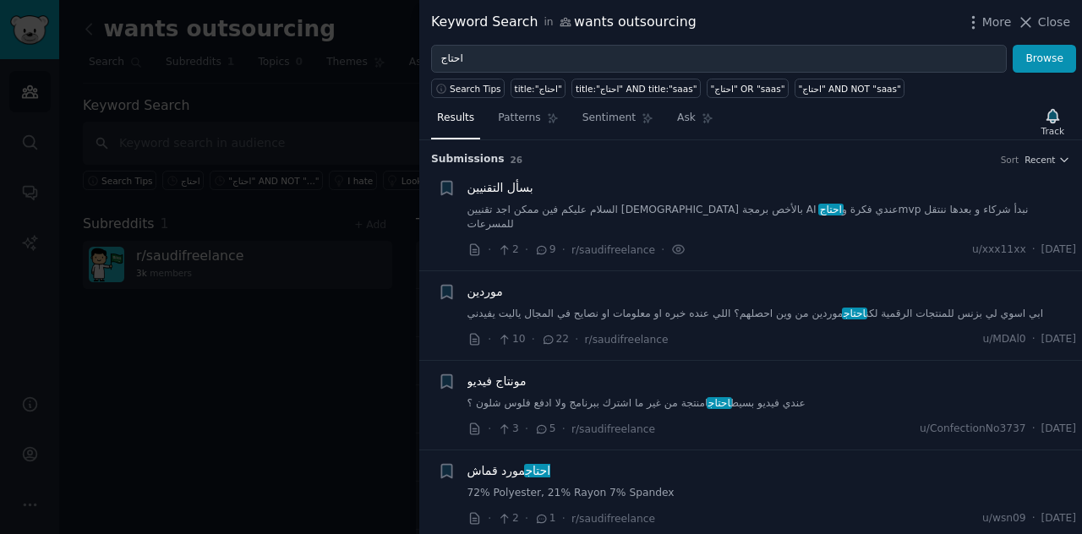
click at [719, 307] on link "ابي اسوي لي بزنس للمنتجات الرقمية لكن احتاج موردين من وين احصلهم؟ اللي عنده خبر…" at bounding box center [773, 314] width 610 height 15
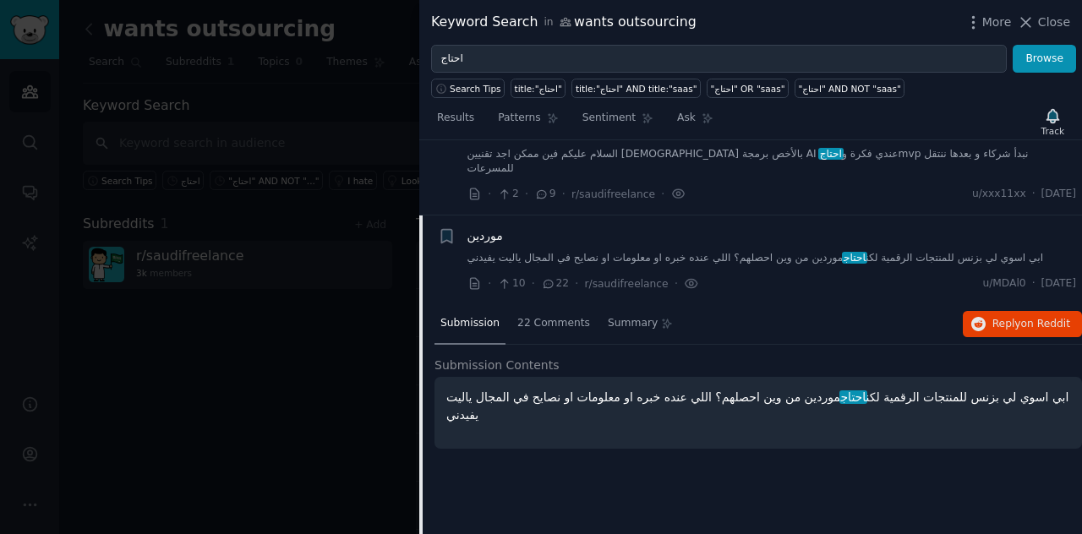
scroll to position [116, 0]
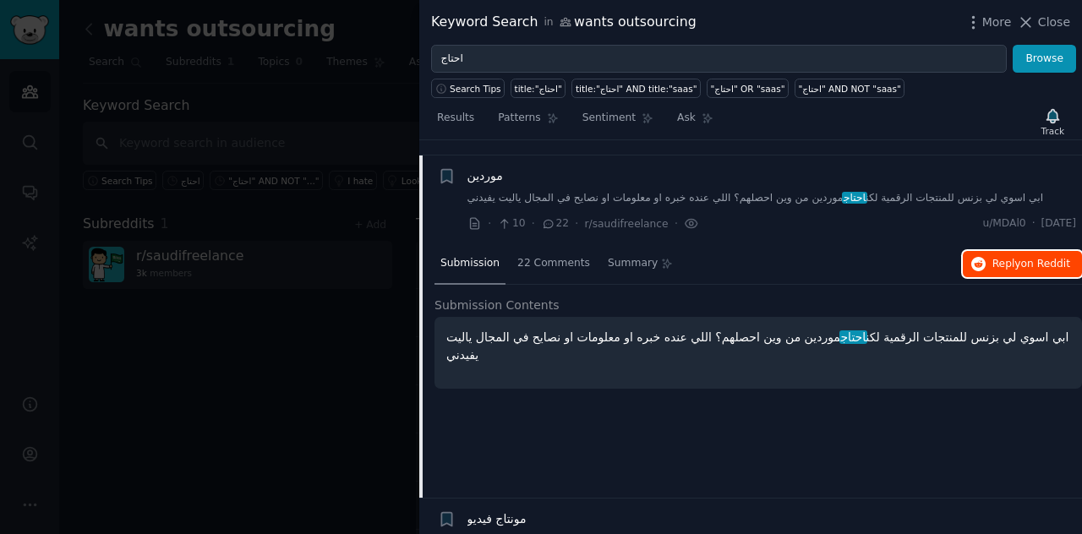
click at [1012, 255] on button "Reply on Reddit" at bounding box center [1022, 264] width 119 height 27
click at [518, 256] on span "22 Comments" at bounding box center [554, 263] width 73 height 15
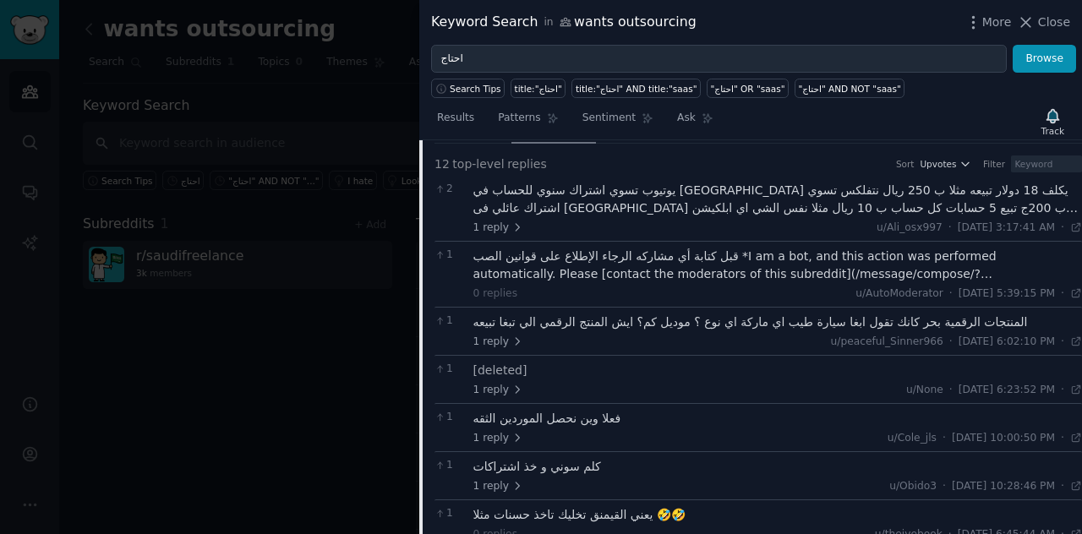
scroll to position [397, 0]
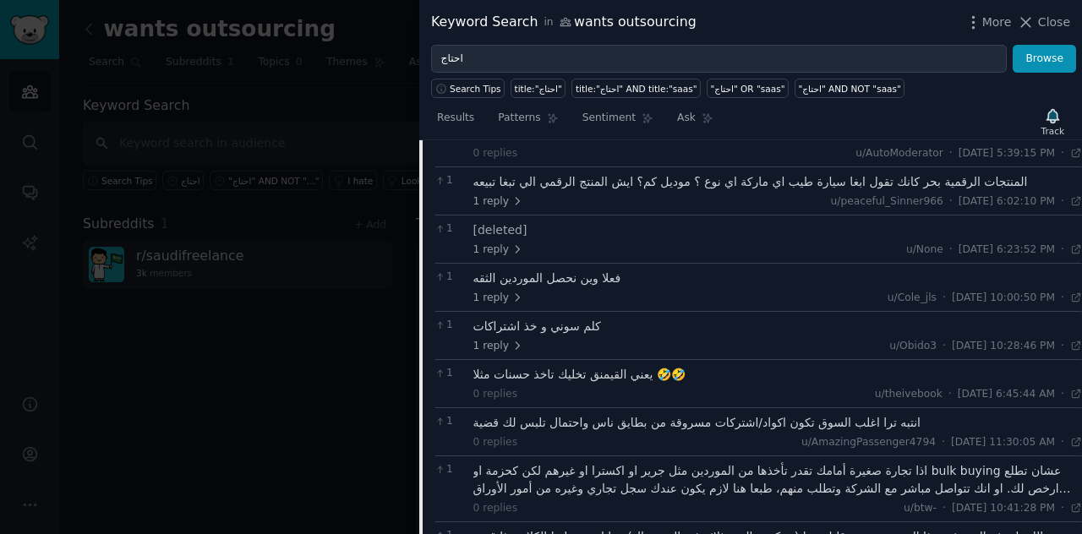
click at [247, 245] on div at bounding box center [541, 267] width 1082 height 534
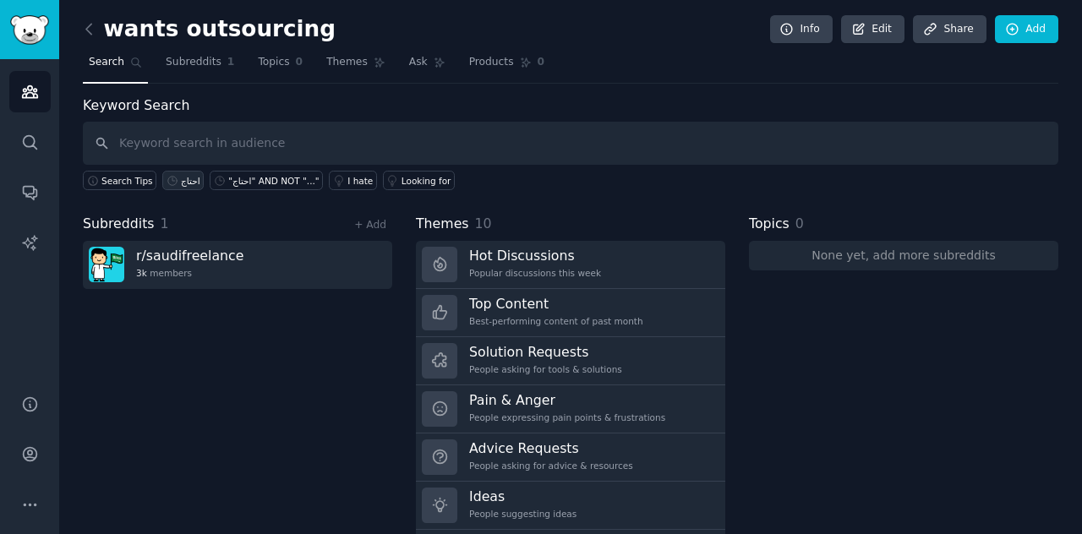
click at [181, 175] on div "احتاج" at bounding box center [190, 181] width 19 height 12
